Goal: Information Seeking & Learning: Understand process/instructions

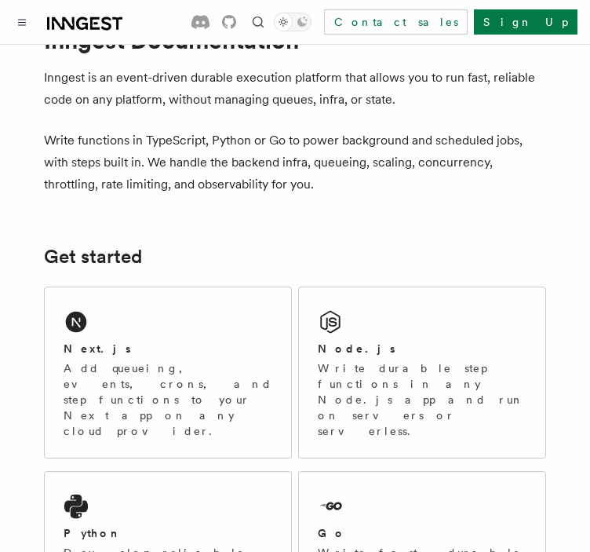
scroll to position [71, 0]
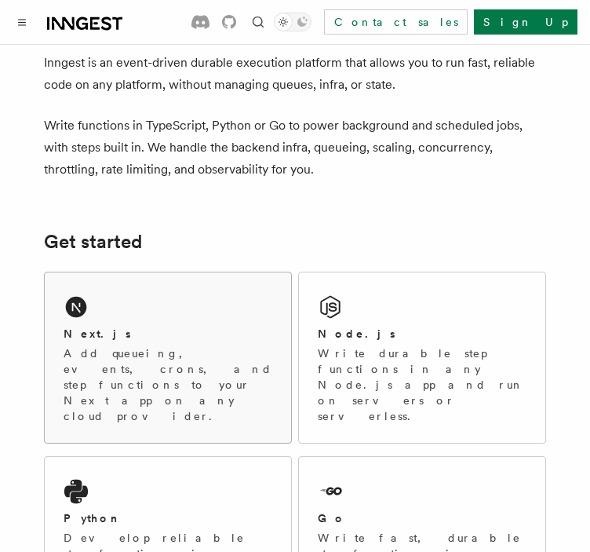
click at [94, 328] on h2 "Next.js" at bounding box center [97, 334] width 67 height 16
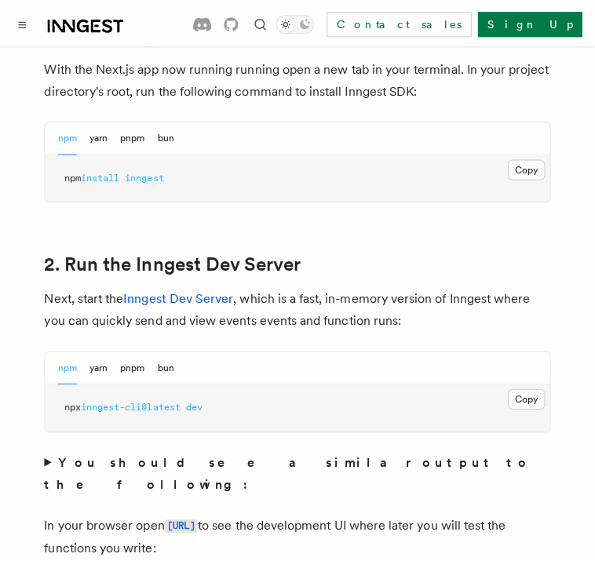
scroll to position [976, 0]
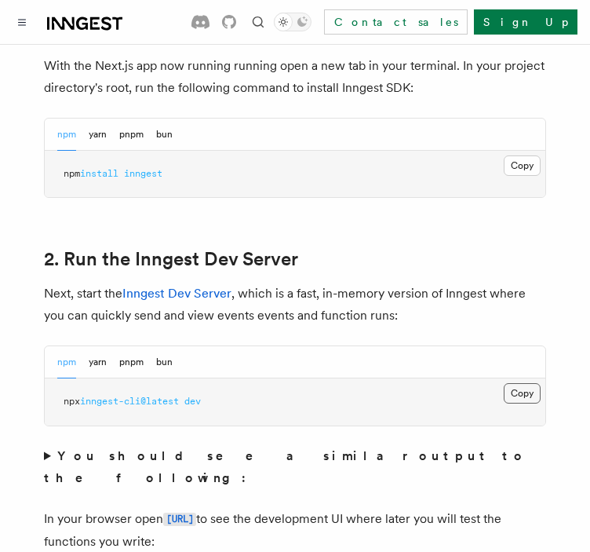
click at [522, 383] on button "Copy Copied" at bounding box center [522, 393] width 37 height 20
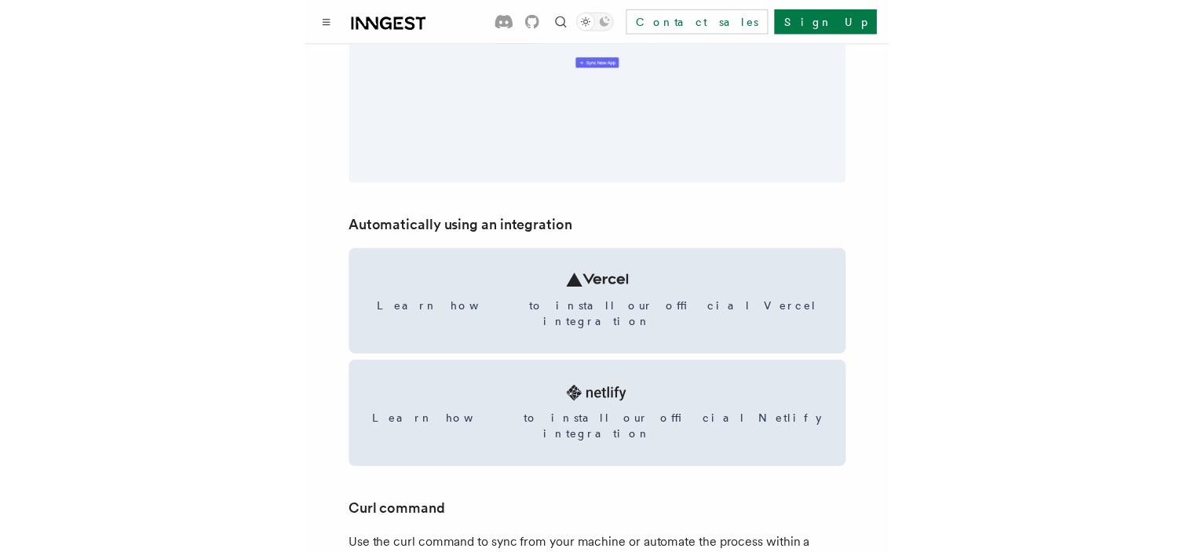
scroll to position [1777, 0]
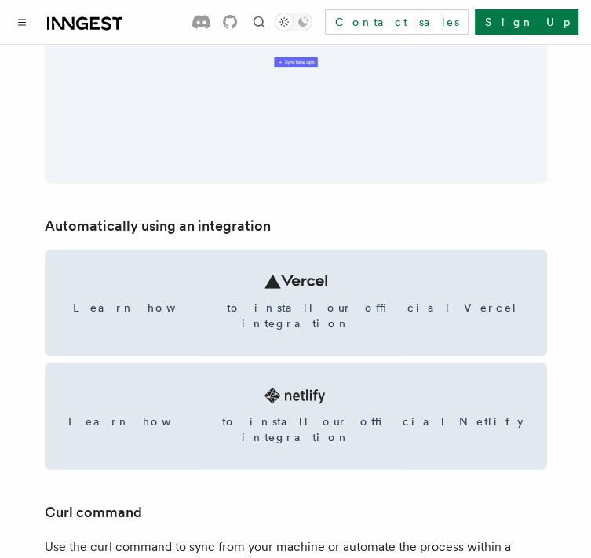
click at [270, 320] on link "Learn how to install our official Vercel integration" at bounding box center [296, 303] width 502 height 107
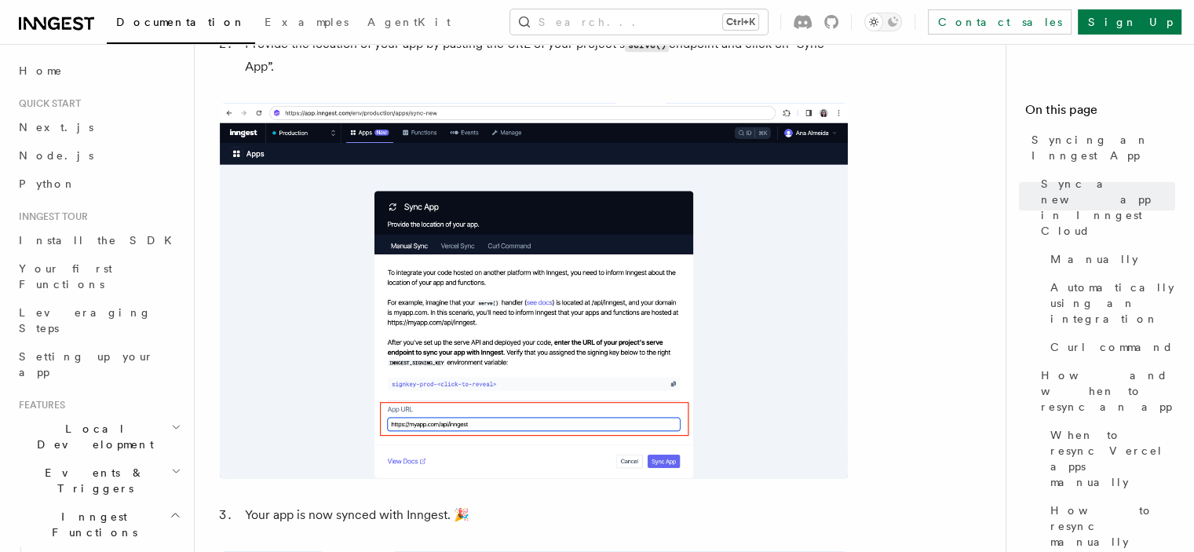
scroll to position [1298, 0]
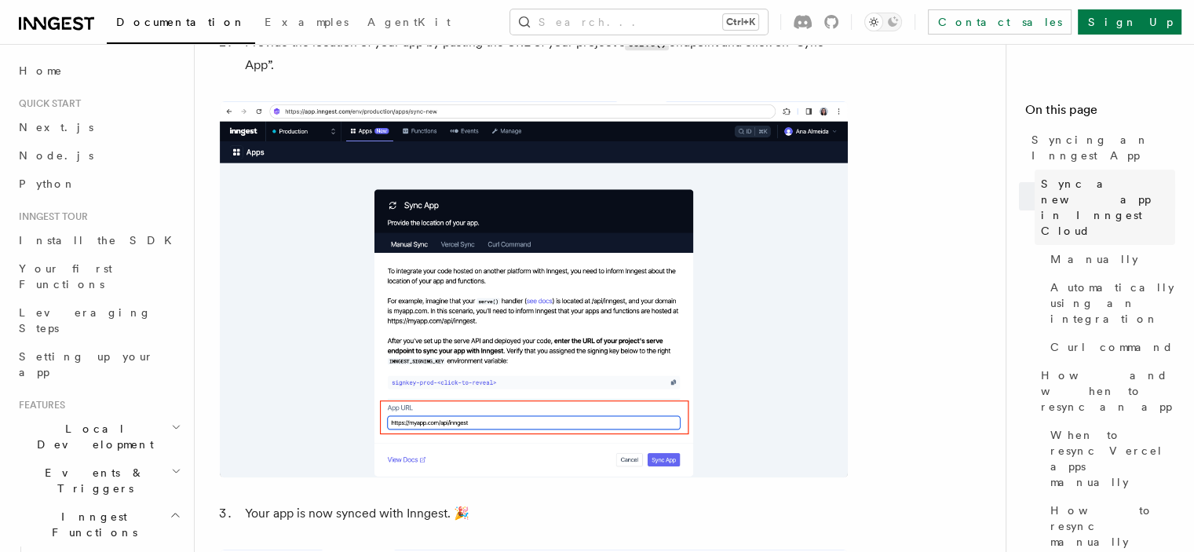
click at [1041, 176] on span "Sync a new app in Inngest Cloud" at bounding box center [1108, 207] width 134 height 63
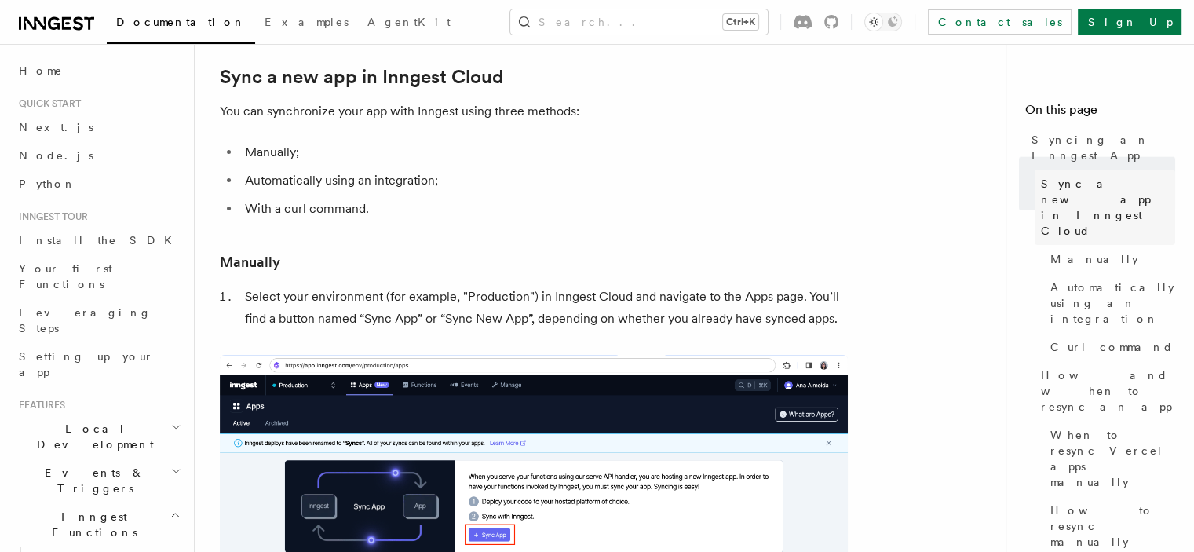
scroll to position [163, 0]
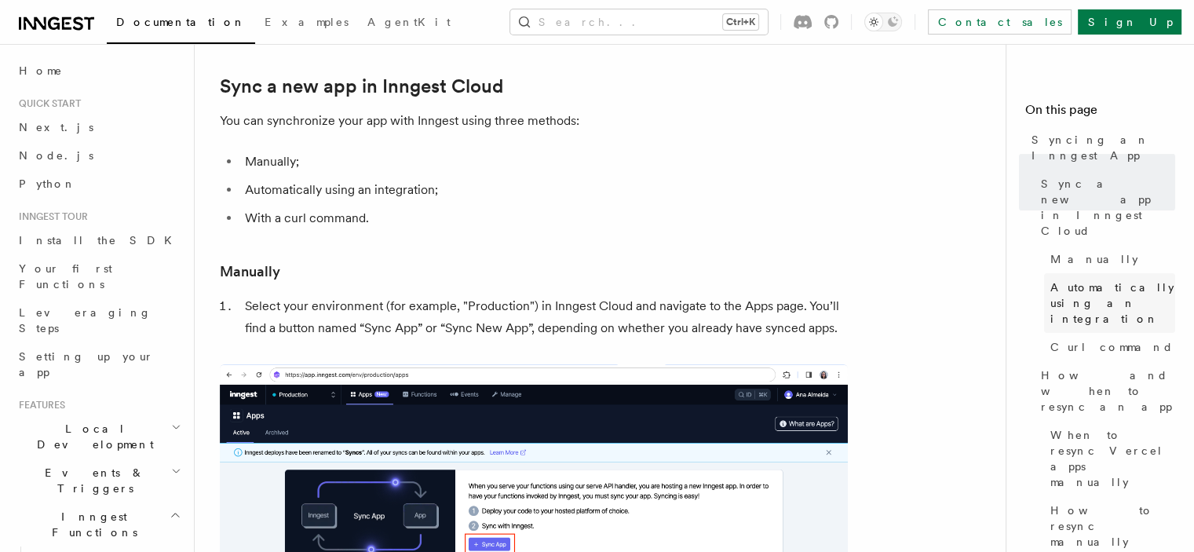
click at [1050, 279] on span "Automatically using an integration" at bounding box center [1112, 302] width 125 height 47
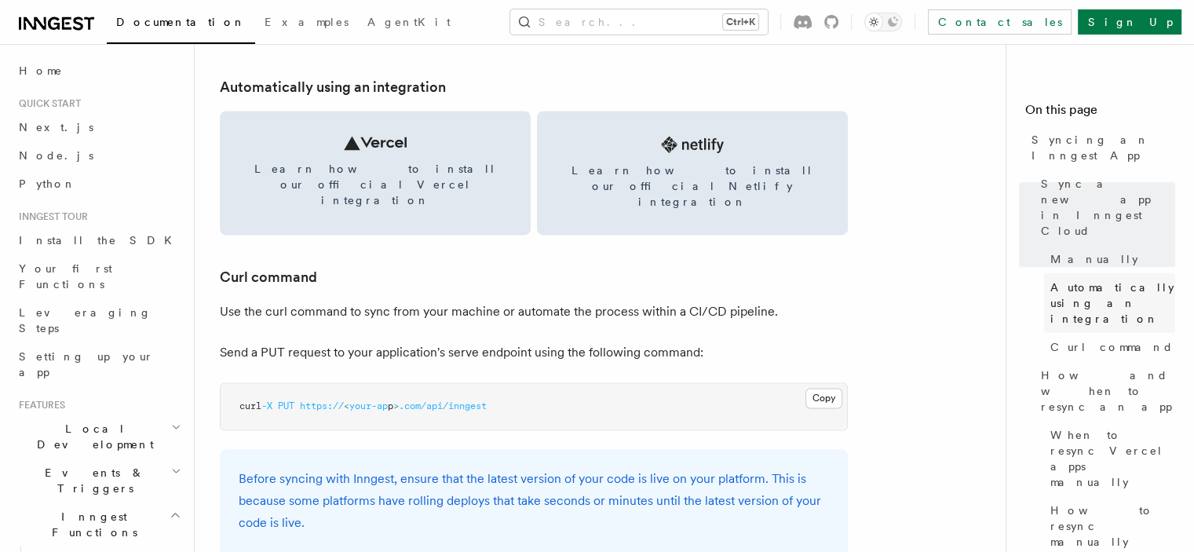
scroll to position [2179, 0]
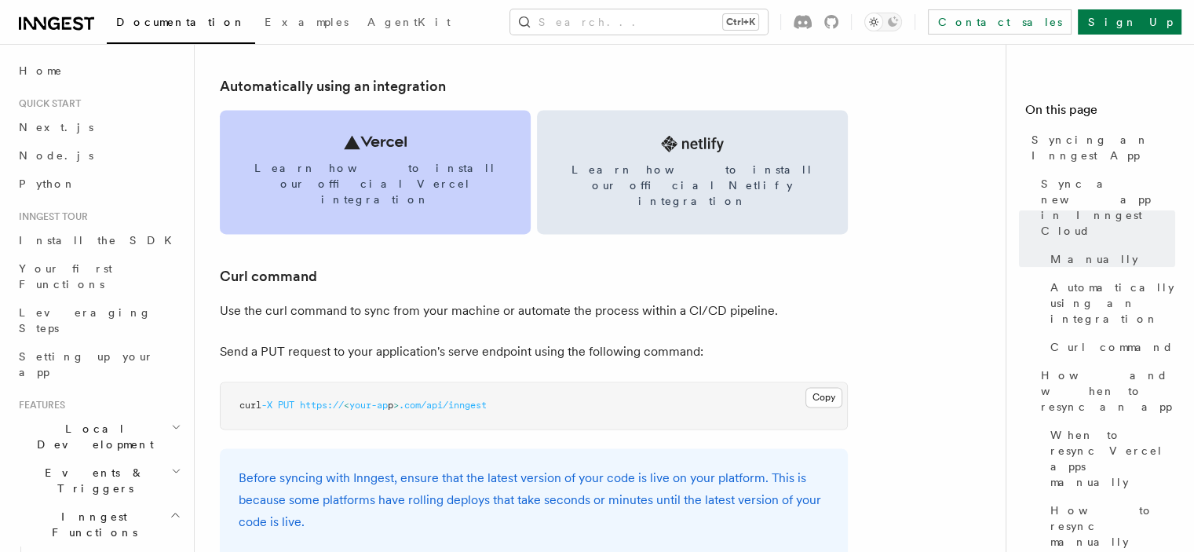
click at [439, 167] on span "Learn how to install our official Vercel integration" at bounding box center [375, 183] width 273 height 47
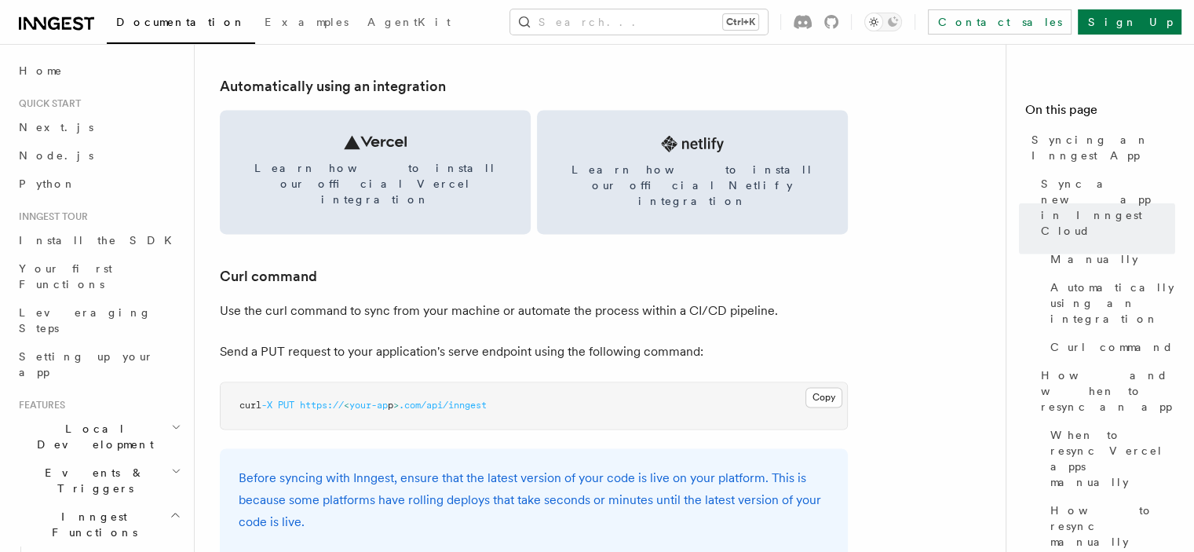
scroll to position [1023, 0]
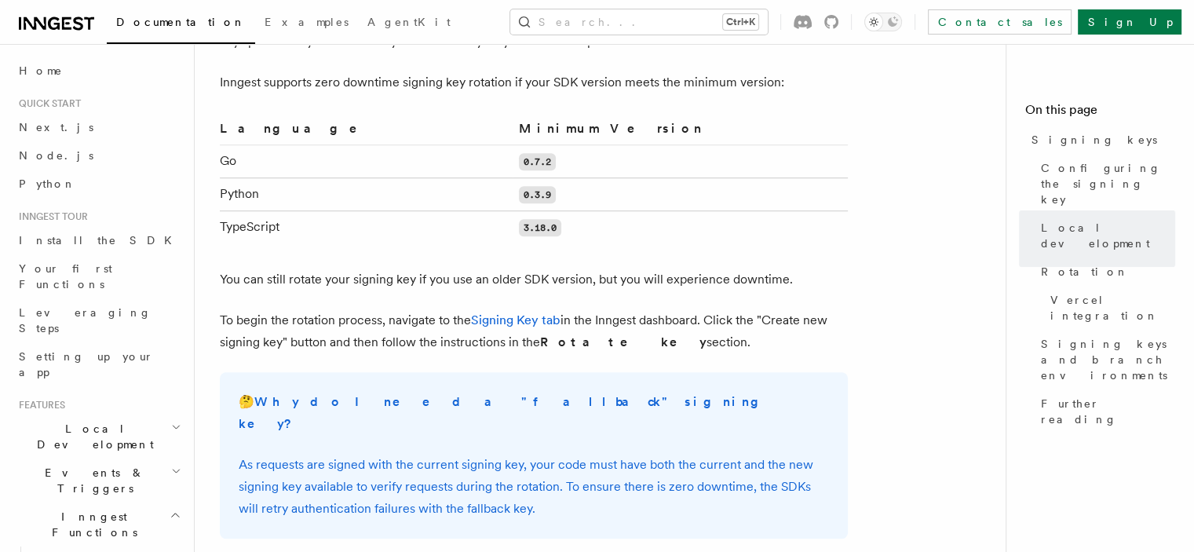
scroll to position [1318, 0]
